Goal: Register for event/course

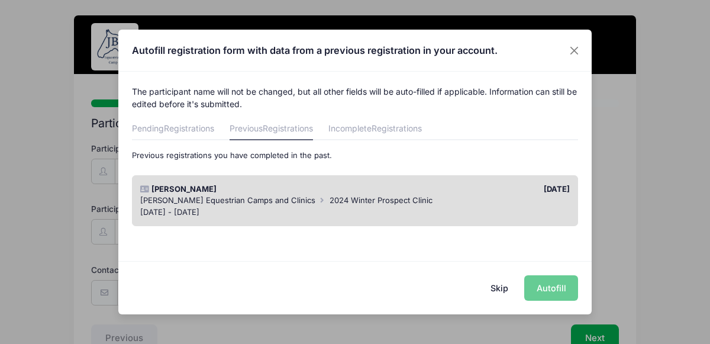
click at [475, 200] on div "[PERSON_NAME] Equestrian Camps and Clinics 2024 Winter Prospect Clinic" at bounding box center [355, 201] width 430 height 12
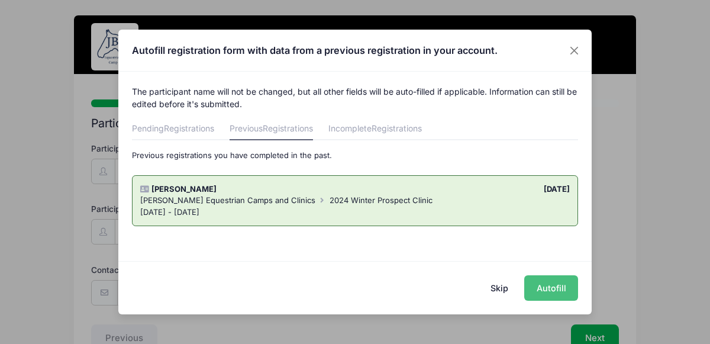
click at [561, 287] on button "Autofill" at bounding box center [551, 287] width 54 height 25
type input "[EMAIL_ADDRESS][DOMAIN_NAME]"
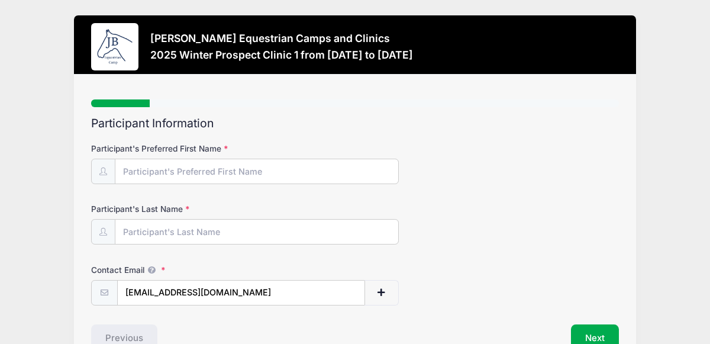
scroll to position [1, 0]
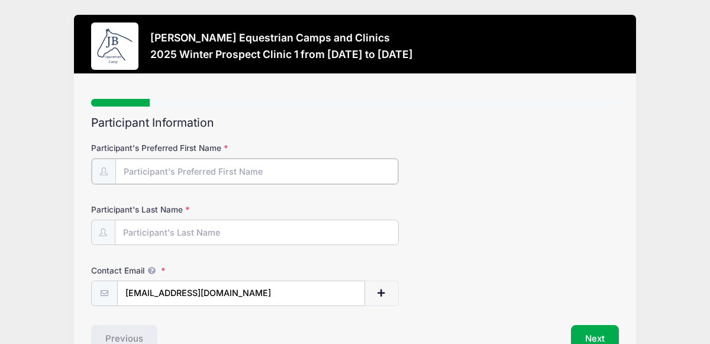
click at [143, 169] on input "Participant's Preferred First Name" at bounding box center [256, 171] width 283 height 25
type input "[PERSON_NAME]"
type input "Aierstock"
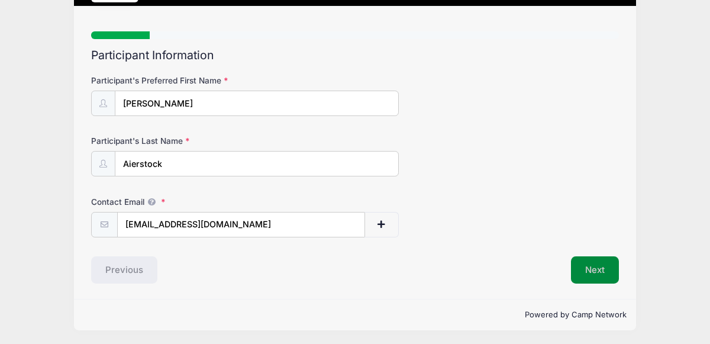
click at [590, 265] on button "Next" at bounding box center [595, 269] width 48 height 27
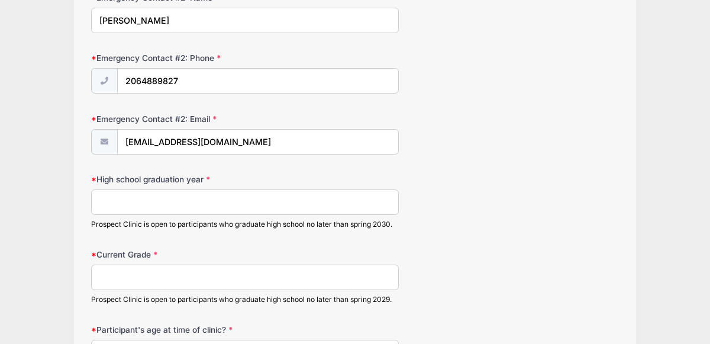
scroll to position [879, 0]
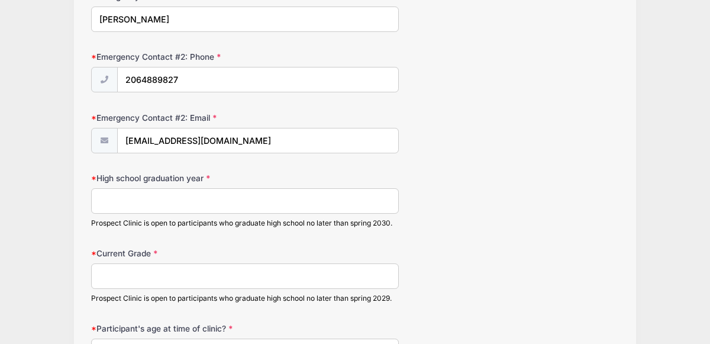
click at [279, 192] on input "High school graduation year" at bounding box center [245, 200] width 308 height 25
type input "2028"
type input "S"
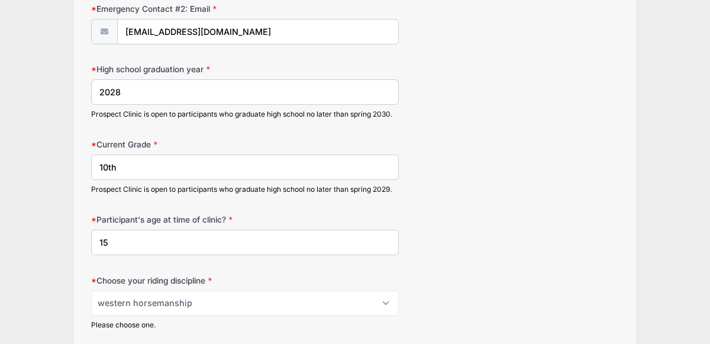
scroll to position [990, 0]
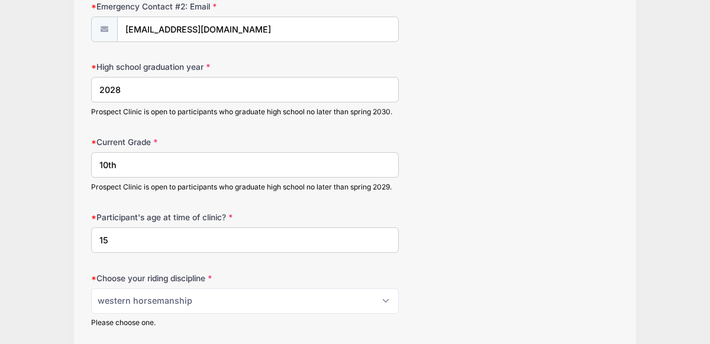
type input "10th"
click at [141, 229] on input "15" at bounding box center [245, 239] width 308 height 25
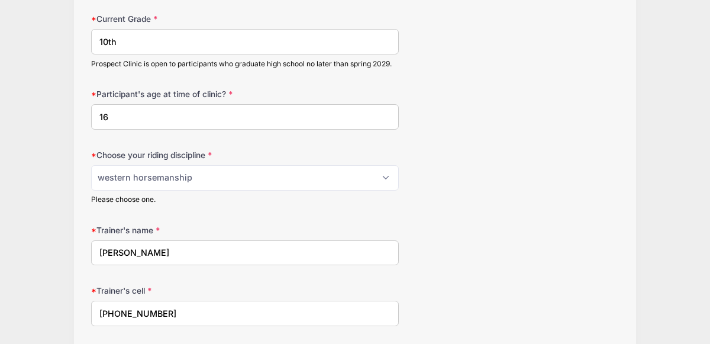
scroll to position [1114, 0]
type input "16"
click at [215, 167] on select "Please Select jumping seat western reining western horsemanship" at bounding box center [245, 176] width 308 height 25
click at [216, 167] on select "Please Select jumping seat western reining western horsemanship" at bounding box center [245, 176] width 308 height 25
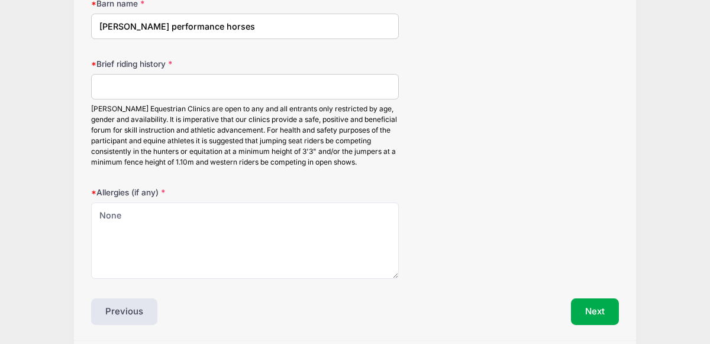
scroll to position [1511, 0]
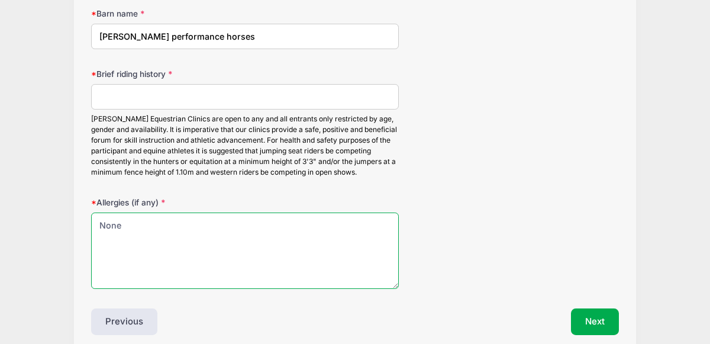
click at [202, 232] on textarea "None" at bounding box center [245, 250] width 308 height 76
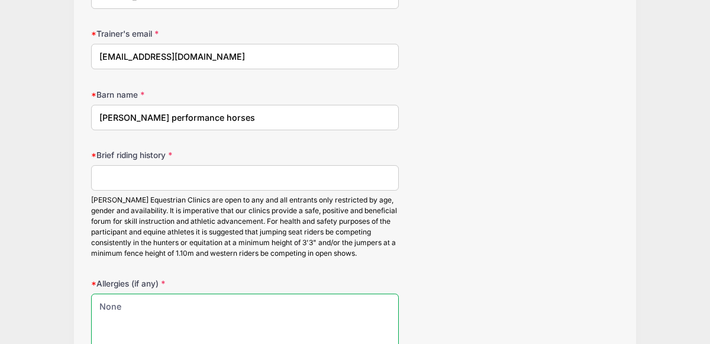
scroll to position [1430, 0]
click at [250, 172] on input "Brief riding history" at bounding box center [245, 177] width 308 height 25
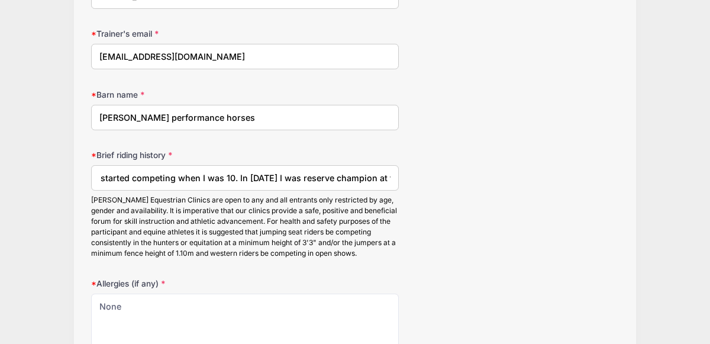
scroll to position [0, 0]
click at [391, 170] on input "I have been riding since I was 6 and started competing when I was 10. In 2022 I…" at bounding box center [245, 177] width 308 height 25
type input "I have been riding since I was 6 and started competing when I was 10. In2022 I …"
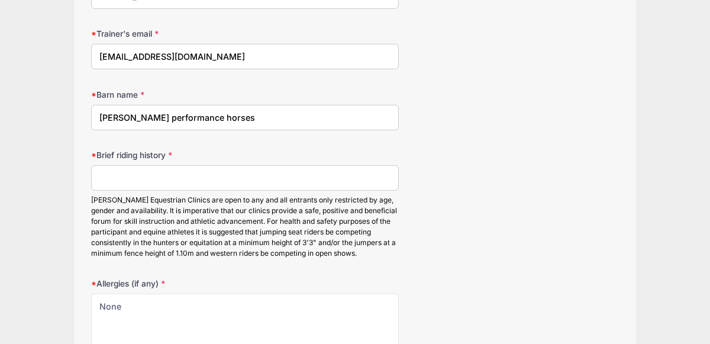
paste input "I have been riding since I was 6 and started competing when I was 10. In 2022 I…"
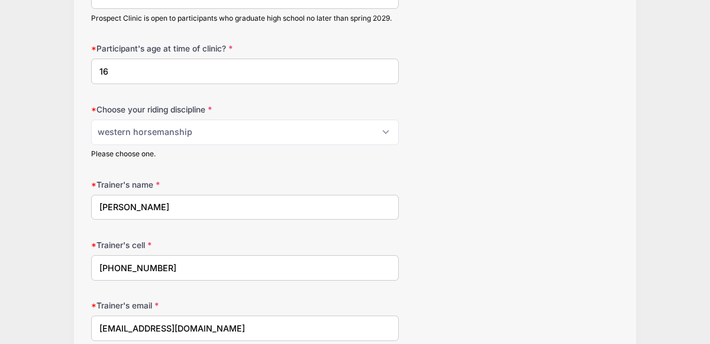
scroll to position [1563, 0]
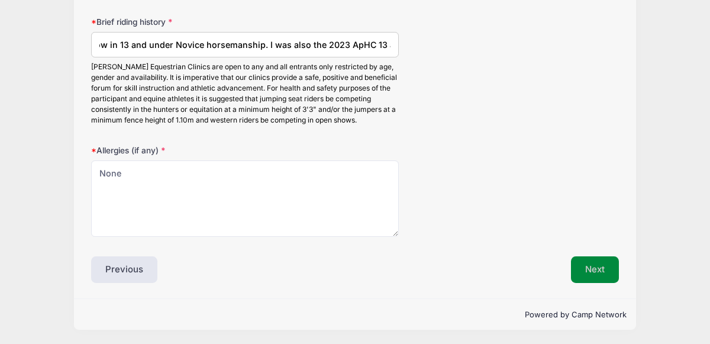
type input "I have been riding since I was 6 and started competing when I was 10. In 2022 I…"
click at [585, 270] on button "Next" at bounding box center [595, 269] width 48 height 27
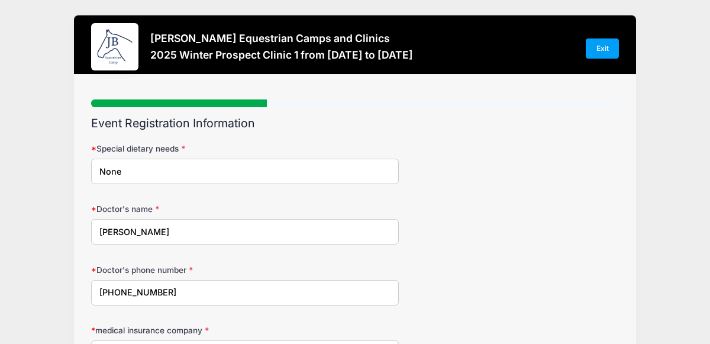
click at [172, 163] on input "None" at bounding box center [245, 171] width 308 height 25
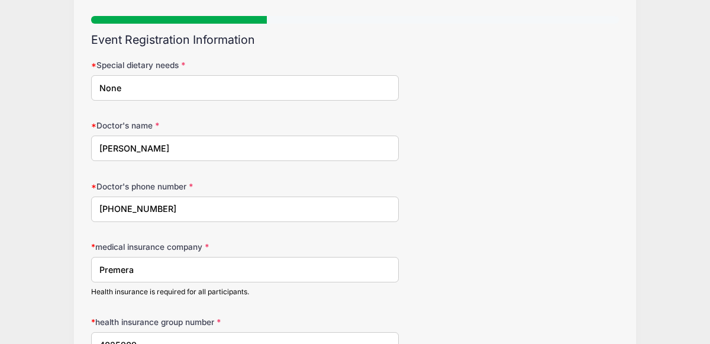
scroll to position [83, 0]
click at [173, 147] on input "Dr. Christine Longo" at bounding box center [245, 147] width 308 height 25
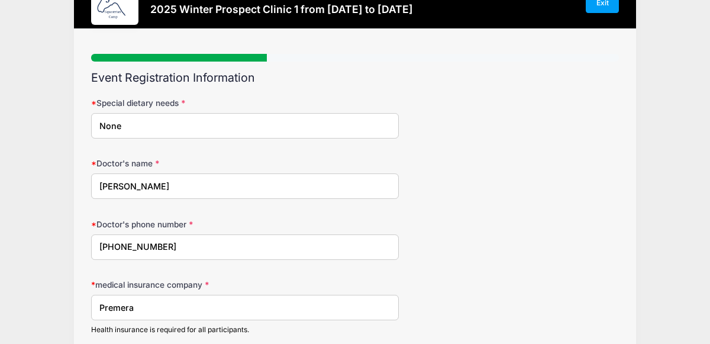
scroll to position [0, 0]
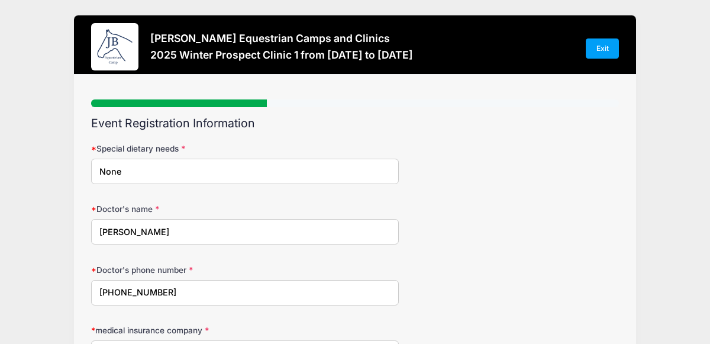
click at [183, 234] on input "Dr. Christine Longo" at bounding box center [245, 231] width 308 height 25
type input "Dr. Shalini Boggarapu"
click at [177, 290] on input "(425)-394-1680" at bounding box center [245, 292] width 308 height 25
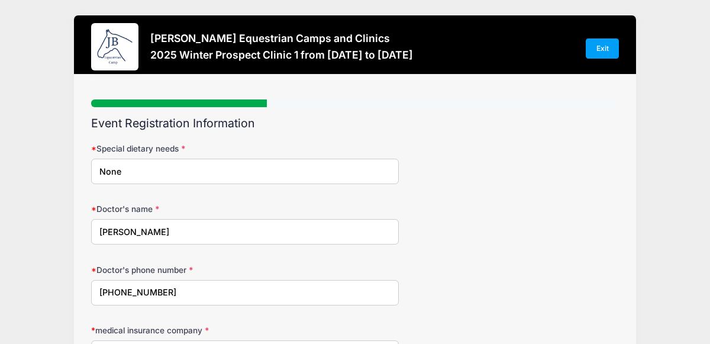
click at [177, 290] on input "(425)-394-1680" at bounding box center [245, 292] width 308 height 25
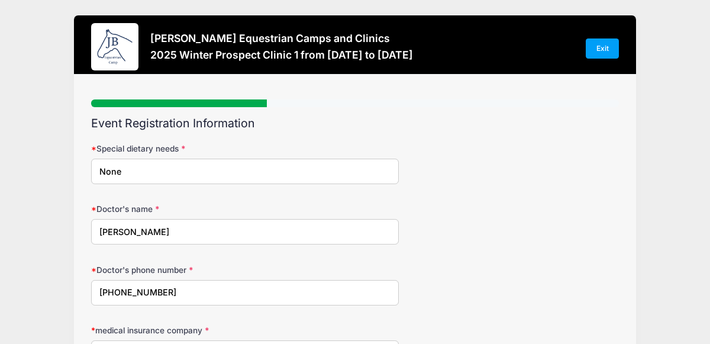
click at [177, 290] on input "(425)-394-1680" at bounding box center [245, 292] width 308 height 25
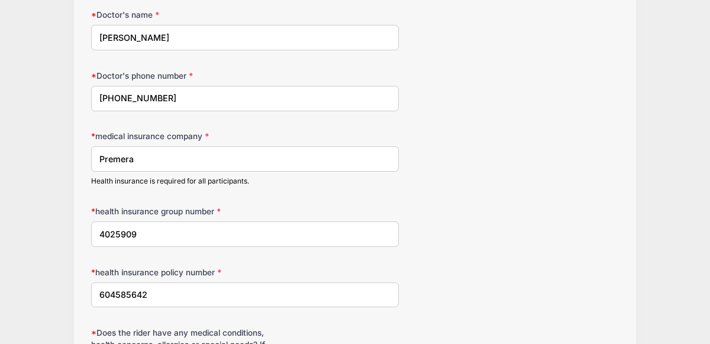
scroll to position [204, 0]
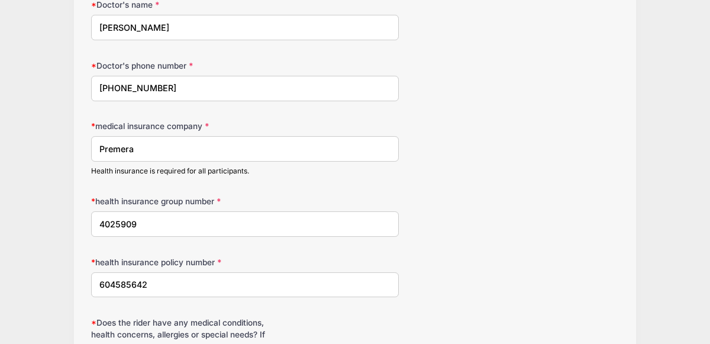
type input "(830) 355-3243"
click at [125, 145] on input "Premera" at bounding box center [245, 148] width 308 height 25
click at [136, 146] on input "Premera" at bounding box center [245, 148] width 308 height 25
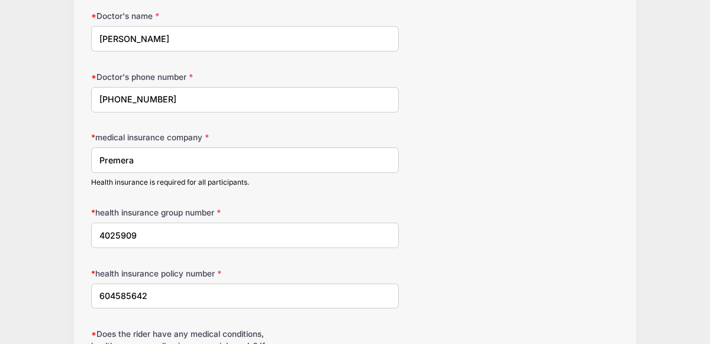
scroll to position [193, 0]
type input "BlueCross BlueShield"
click at [121, 218] on div "health insurance group number 4025909" at bounding box center [355, 226] width 528 height 41
click at [124, 230] on input "4025909" at bounding box center [245, 234] width 308 height 25
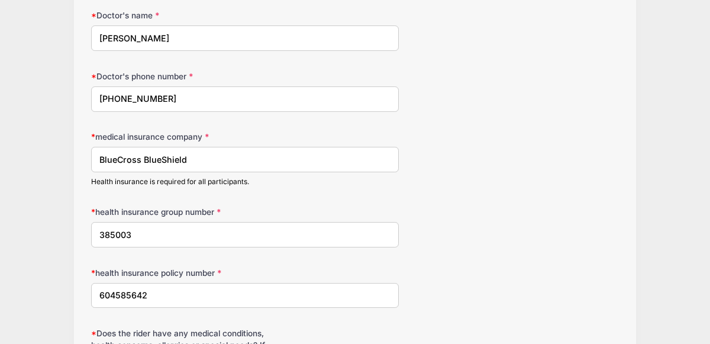
type input "385003"
click at [118, 290] on input "604585642" at bounding box center [245, 295] width 308 height 25
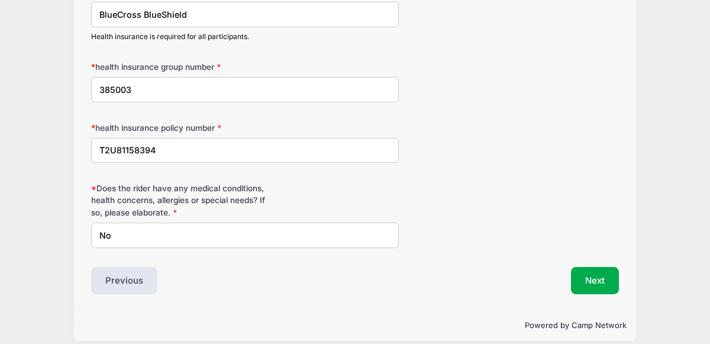
scroll to position [347, 0]
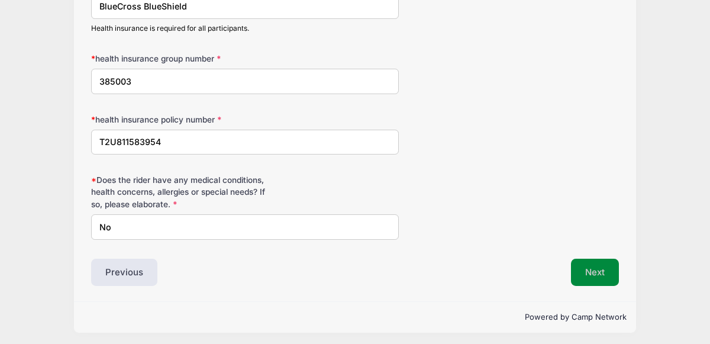
type input "T2U811583954"
click at [604, 266] on button "Next" at bounding box center [595, 272] width 48 height 27
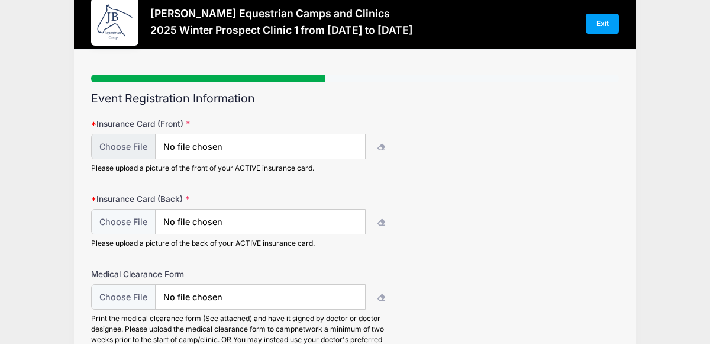
scroll to position [24, 0]
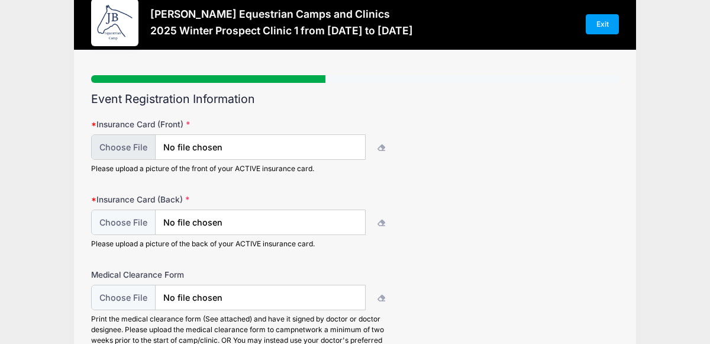
click at [294, 179] on form "Insurance Card (Front) Please upload a picture of the front of your ACTIVE insu…" at bounding box center [355, 258] width 528 height 281
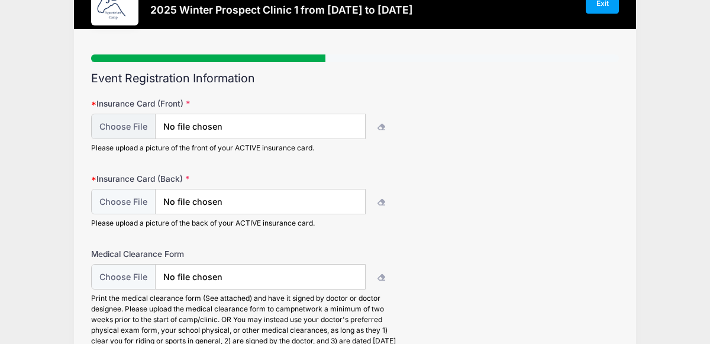
scroll to position [42, 0]
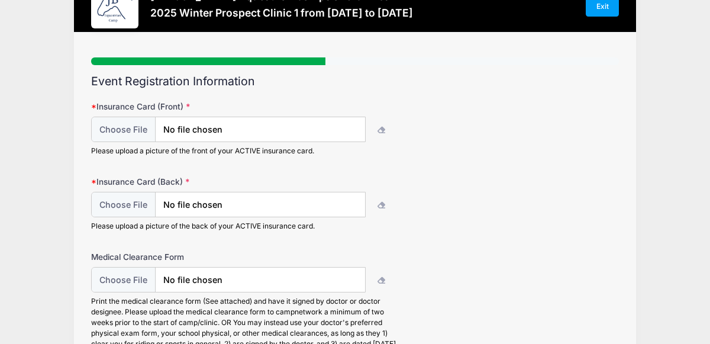
click at [76, 196] on div "Step 4 /7 Step 1 Step 2 Step 3 Step 4 Step 5 Step 6 Policies Extra Items Summar…" at bounding box center [355, 238] width 562 height 411
click at [79, 208] on div "Step 4 /7 Step 1 Step 2 Step 3 Step 4 Step 5 Step 6 Policies Extra Items Summar…" at bounding box center [355, 238] width 562 height 411
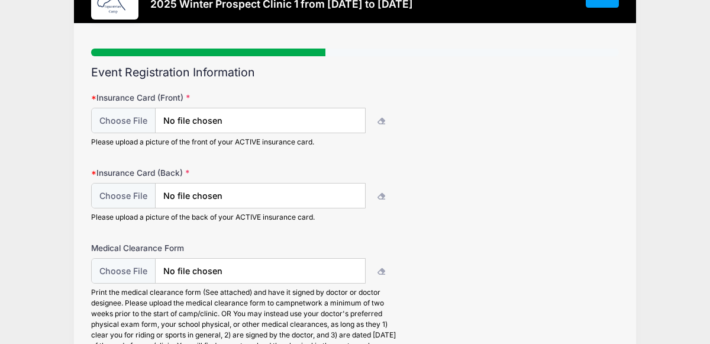
scroll to position [54, 0]
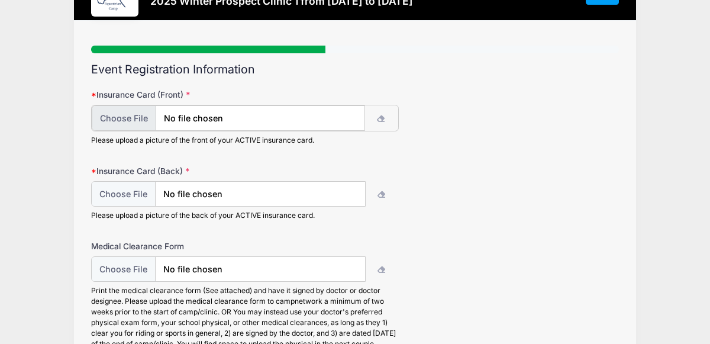
click at [335, 115] on input "file" at bounding box center [228, 117] width 273 height 25
type input "C:\fakepath\ClaraAIerstock Insurance Card.pdf"
click at [348, 194] on input "file" at bounding box center [228, 192] width 273 height 25
type input "C:\fakepath\ClaraAIerstock Insurance Card.pdf"
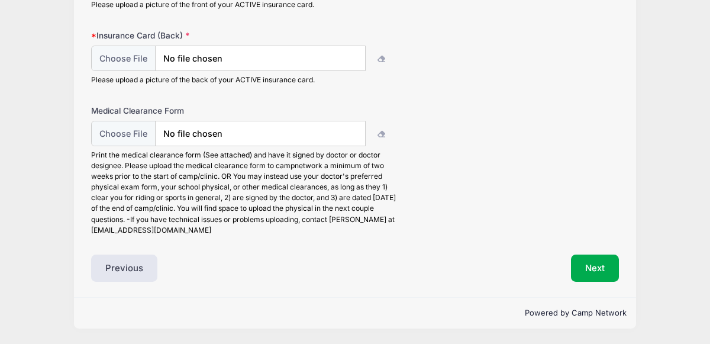
click at [460, 289] on div "Step 4 /7 Step 1 Step 2 Step 3 Step 4 Step 5 Step 6 Policies Extra Items Summar…" at bounding box center [355, 91] width 562 height 411
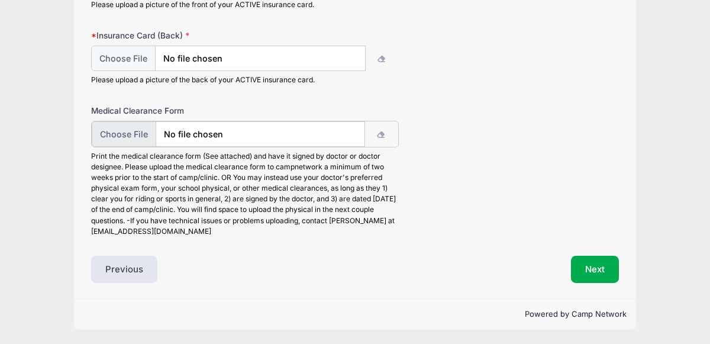
click at [177, 132] on input "file" at bounding box center [228, 133] width 273 height 25
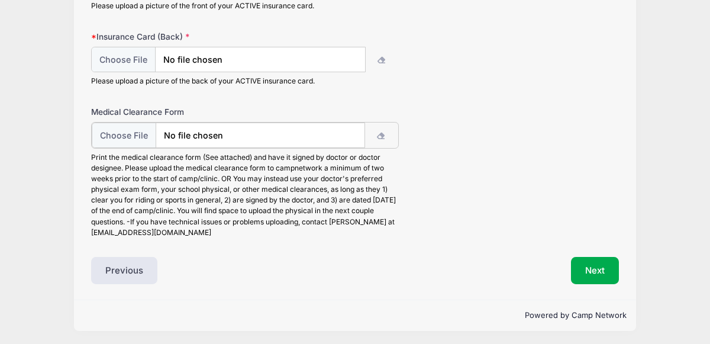
scroll to position [188, 0]
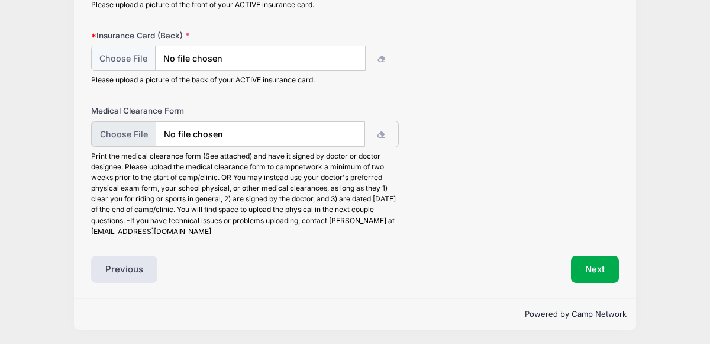
click at [301, 138] on input "file" at bounding box center [228, 133] width 273 height 25
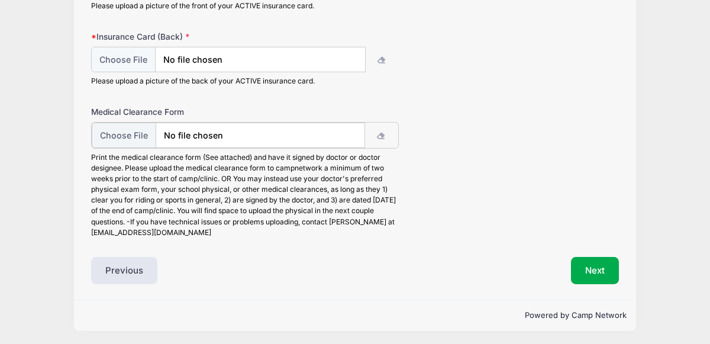
type input "C:\fakepath\ClaraAierstockMedicalClearance.jpg"
click at [607, 272] on button "Next" at bounding box center [595, 269] width 48 height 27
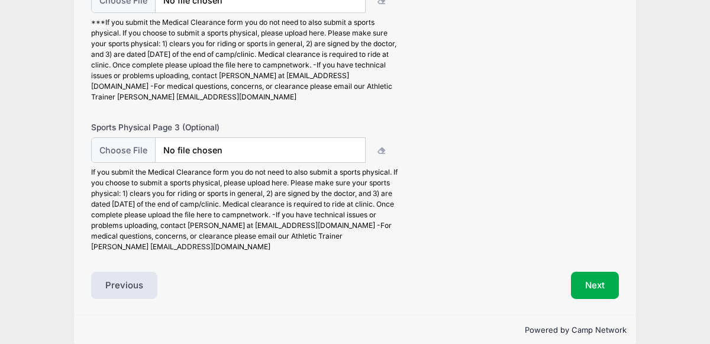
scroll to position [337, 0]
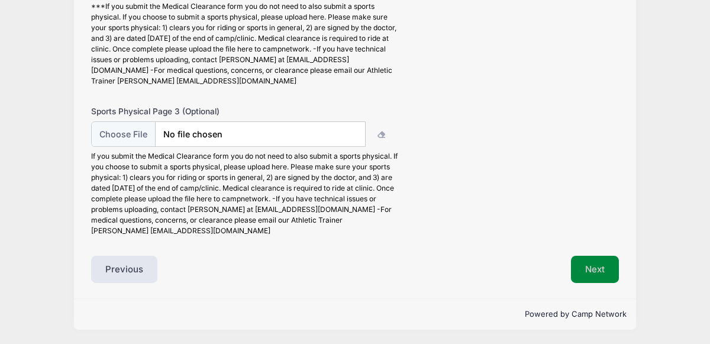
click at [597, 261] on button "Next" at bounding box center [595, 269] width 48 height 27
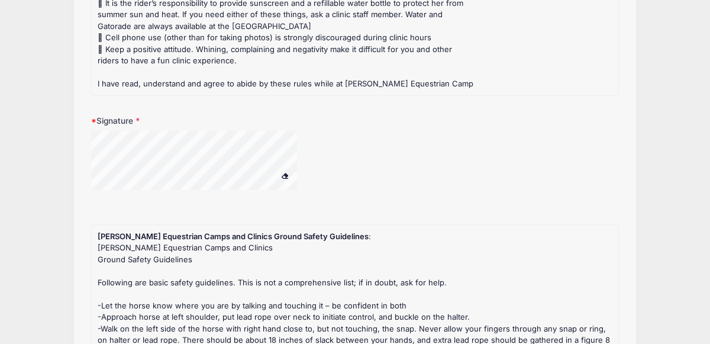
scroll to position [234, 0]
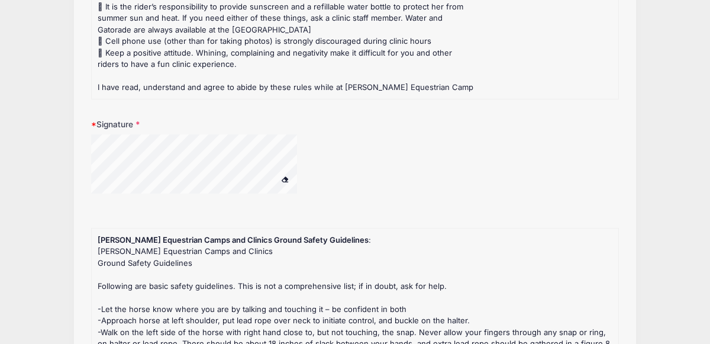
click at [292, 183] on button at bounding box center [285, 179] width 21 height 15
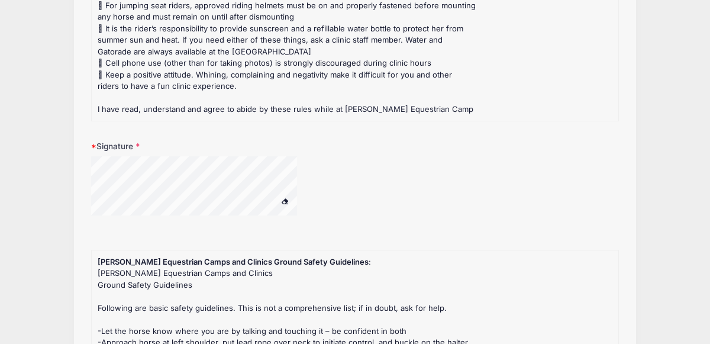
scroll to position [215, 0]
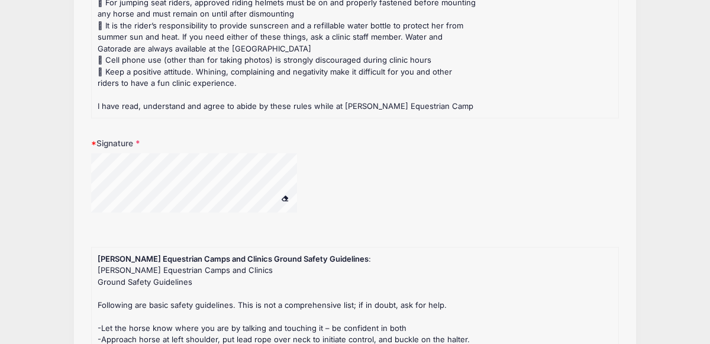
click at [286, 195] on span at bounding box center [285, 198] width 8 height 7
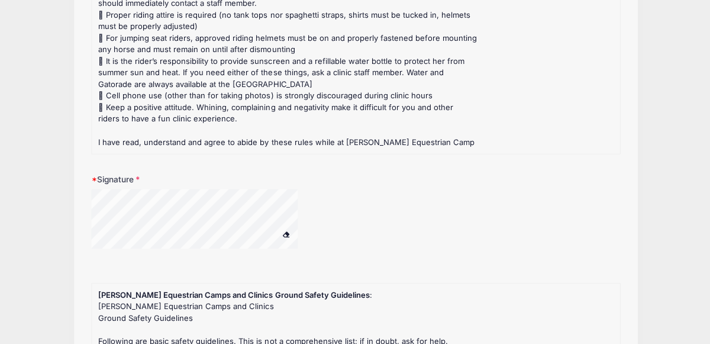
scroll to position [176, 0]
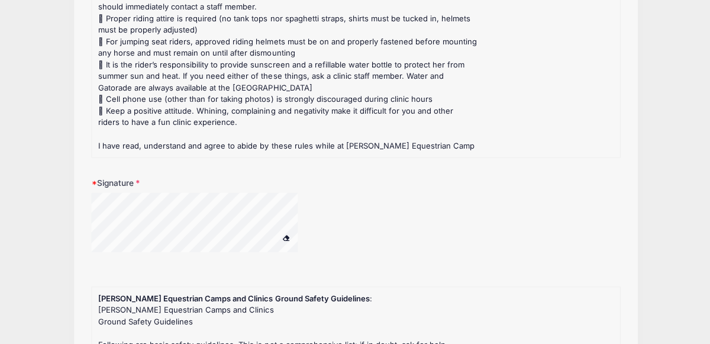
click at [287, 237] on span at bounding box center [285, 237] width 8 height 7
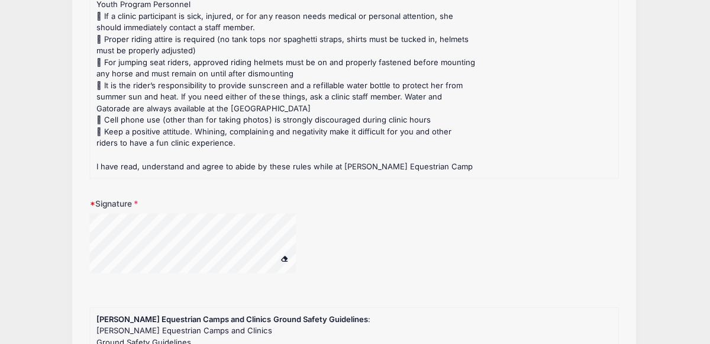
scroll to position [145, 0]
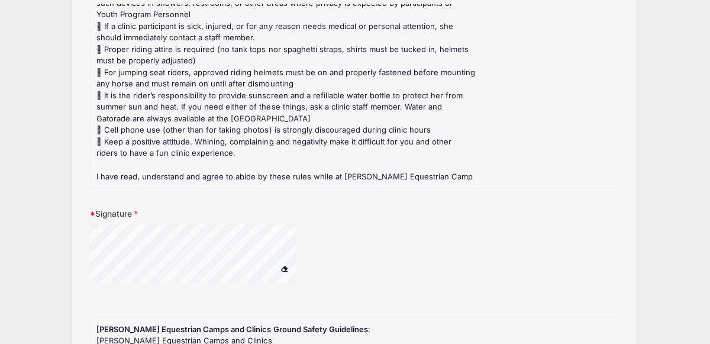
click at [282, 265] on span at bounding box center [285, 267] width 8 height 7
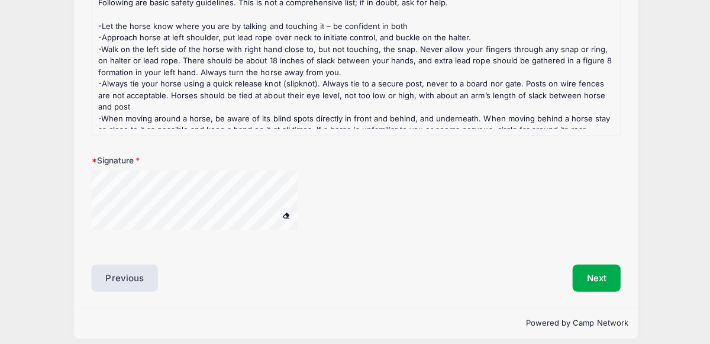
scroll to position [524, 0]
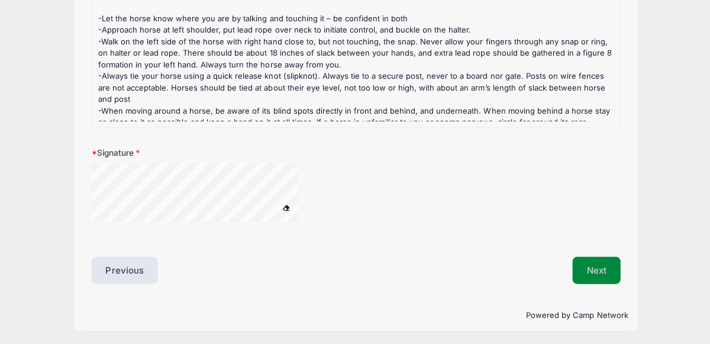
click at [592, 264] on button "Next" at bounding box center [595, 269] width 48 height 27
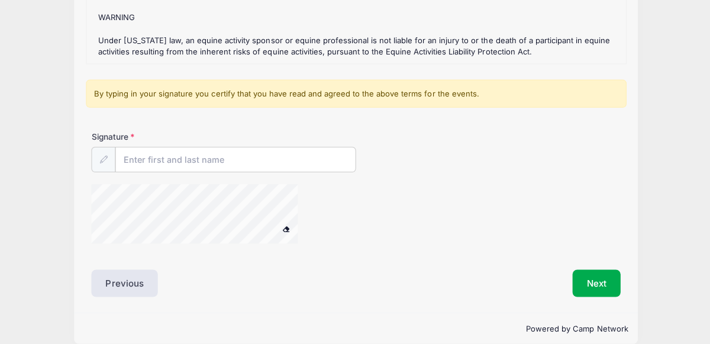
scroll to position [267, 0]
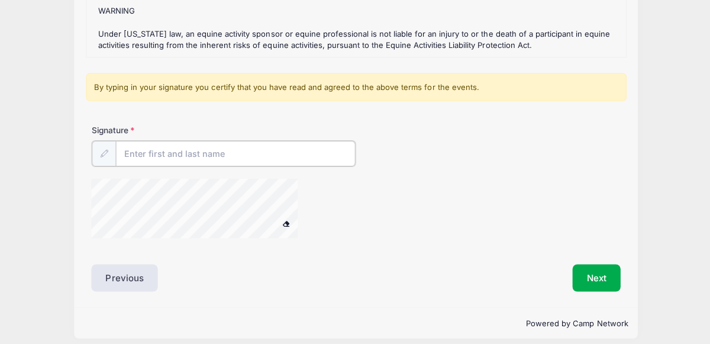
click at [316, 152] on input "Signature" at bounding box center [234, 152] width 239 height 25
click at [151, 153] on input "Clara aierstock" at bounding box center [234, 152] width 239 height 25
type input "Clara Aierstock"
click at [590, 268] on button "Next" at bounding box center [595, 275] width 48 height 27
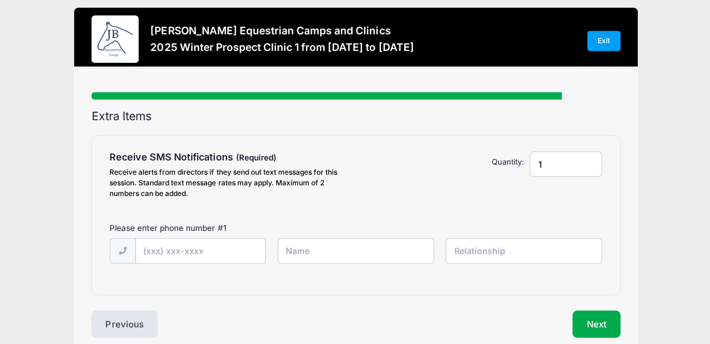
scroll to position [0, 0]
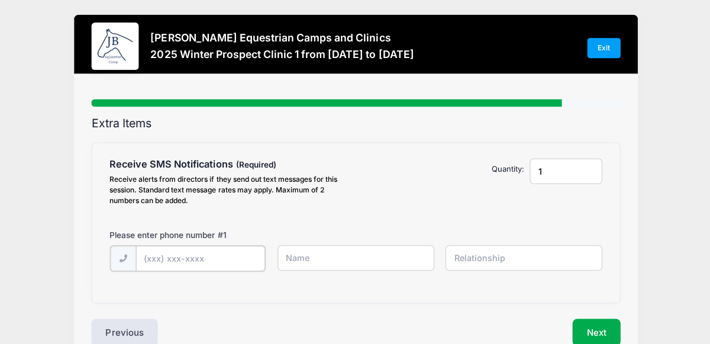
click at [211, 248] on input "text" at bounding box center [200, 257] width 130 height 25
type input "(206) 536-8583"
click at [333, 253] on input "text" at bounding box center [355, 257] width 156 height 25
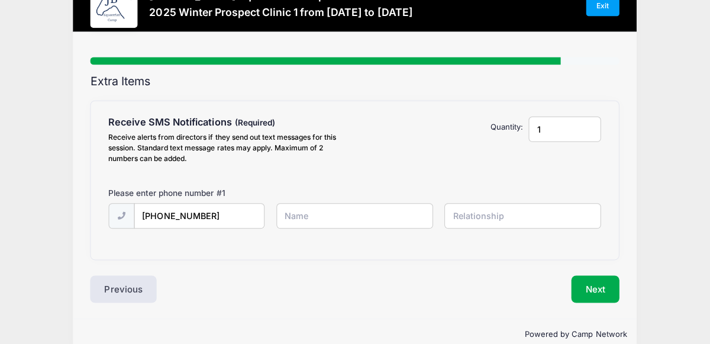
scroll to position [44, 0]
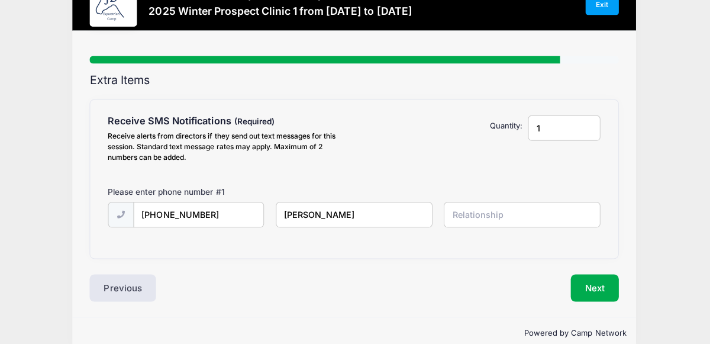
type input "Clara Aierstock"
click at [520, 213] on input "text" at bounding box center [522, 213] width 156 height 25
type input "Self"
click at [559, 124] on input "1" at bounding box center [564, 127] width 72 height 25
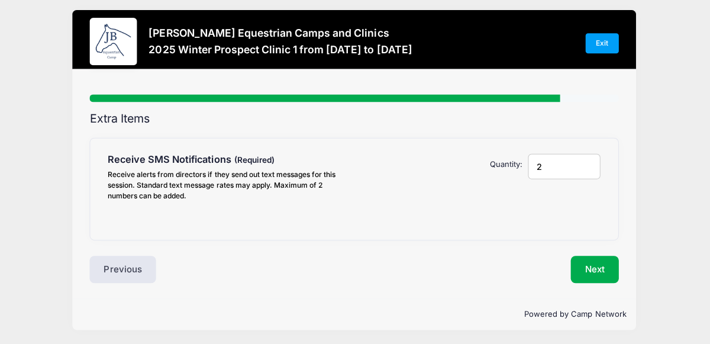
scroll to position [43, 0]
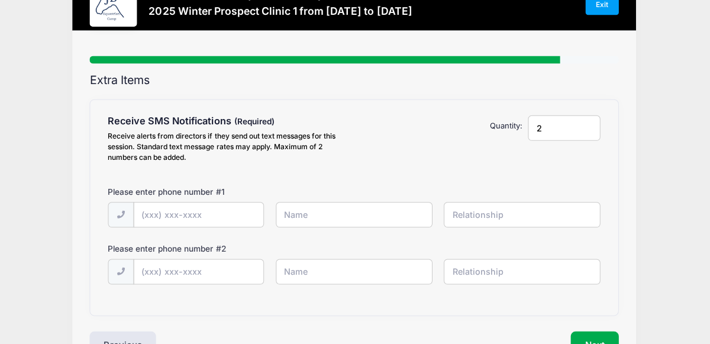
type input "2"
click at [221, 198] on div "Please enter phone number # 1" at bounding box center [229, 194] width 251 height 16
click at [223, 202] on input "text" at bounding box center [200, 214] width 130 height 25
type input "(206) 536-8583"
type input "Clara Aierstock"
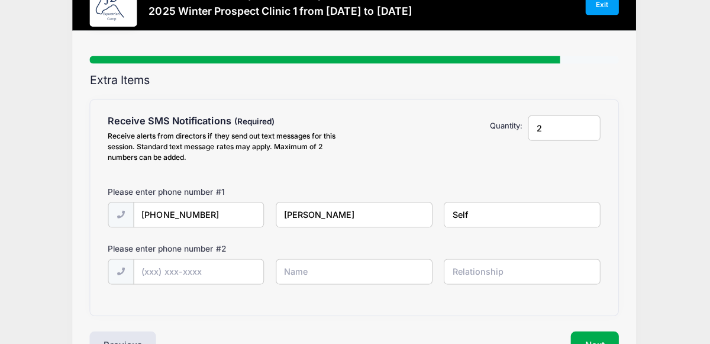
type input "Self"
type input "(206) 488-9357"
type input "Nuala Murphy-Aierstock"
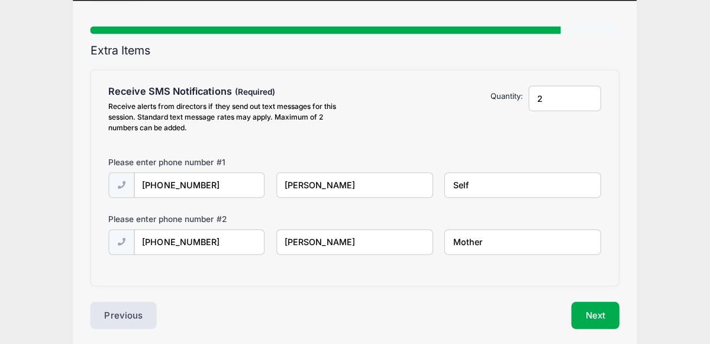
scroll to position [117, 0]
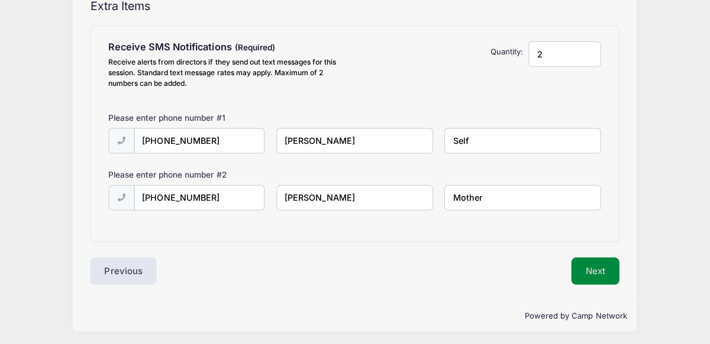
type input "Mother"
click at [581, 263] on button "Next" at bounding box center [595, 270] width 48 height 27
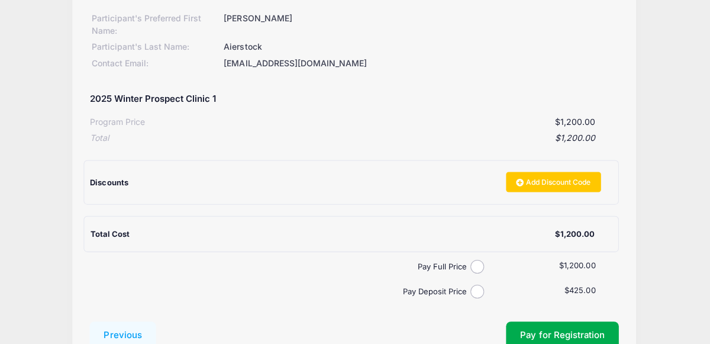
scroll to position [153, 0]
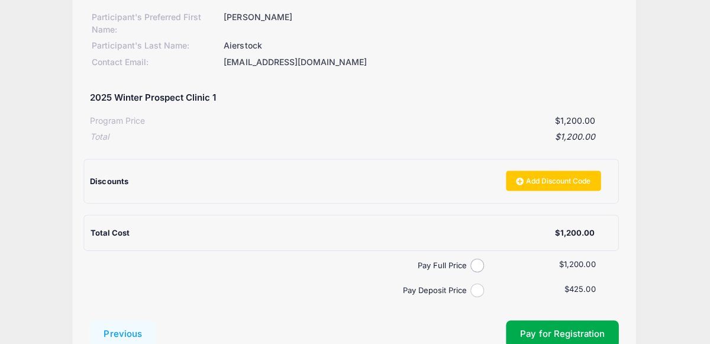
click at [476, 286] on input "Pay Deposit Price" at bounding box center [478, 290] width 14 height 14
radio input "true"
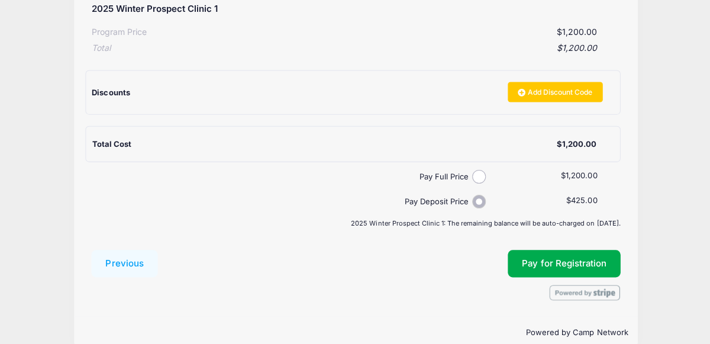
scroll to position [243, 0]
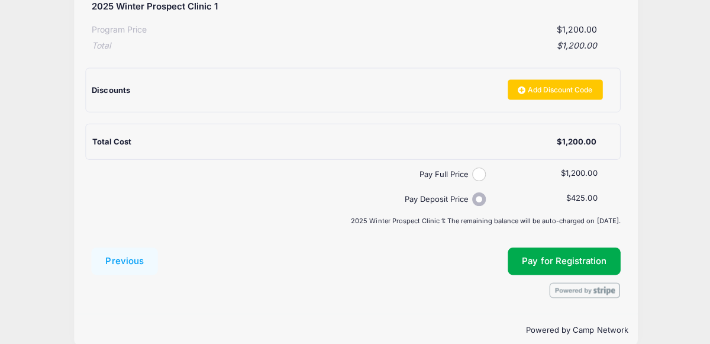
click at [482, 175] on input "Pay Full Price" at bounding box center [478, 174] width 14 height 14
radio input "true"
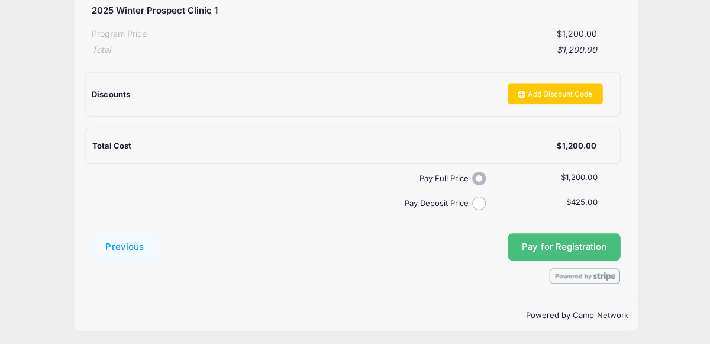
click at [586, 241] on span "Pay for Registration" at bounding box center [563, 246] width 84 height 11
click at [521, 247] on button "Pay for Registration" at bounding box center [562, 246] width 112 height 27
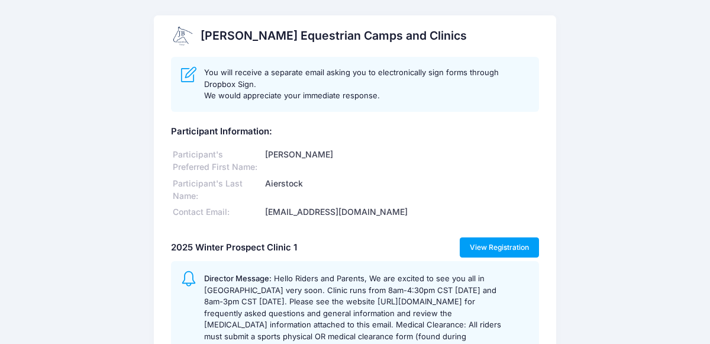
click at [499, 248] on link "View Registration" at bounding box center [500, 247] width 80 height 20
